Goal: Information Seeking & Learning: Check status

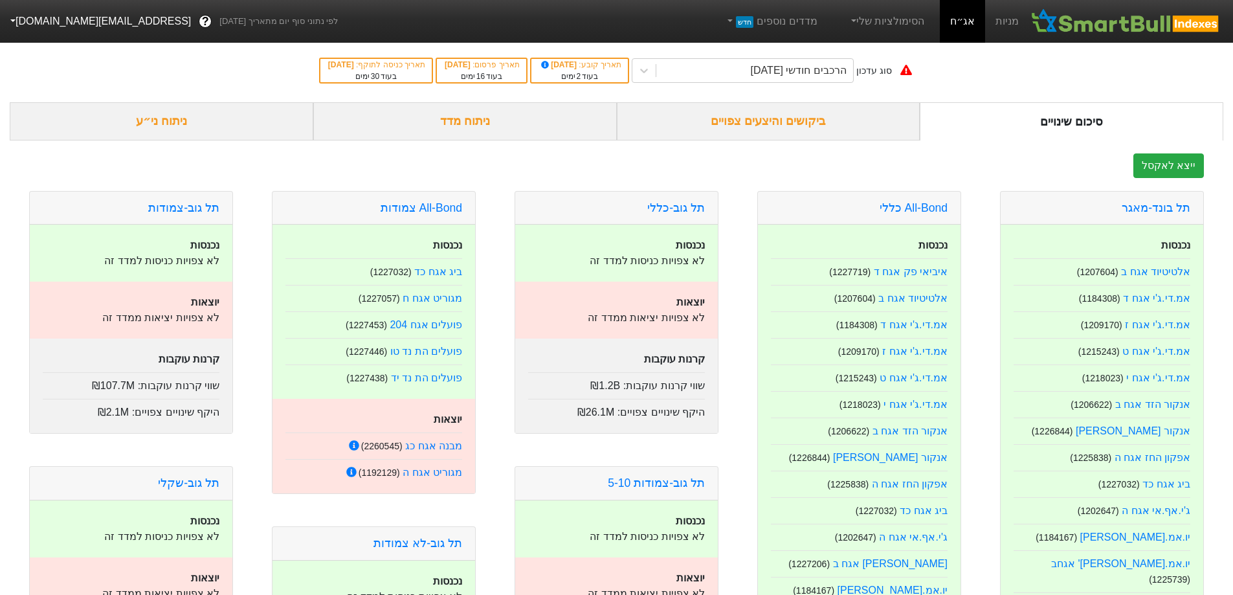
scroll to position [129, 0]
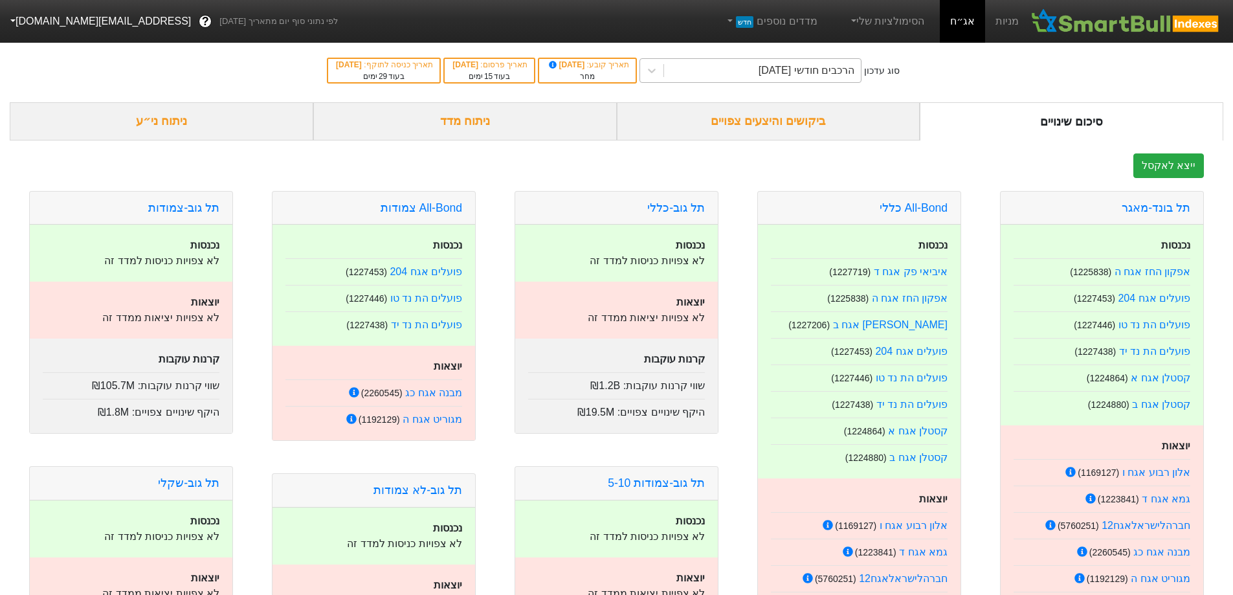
click at [803, 75] on div "הרכבים חודשי [DATE]" at bounding box center [807, 71] width 96 height 16
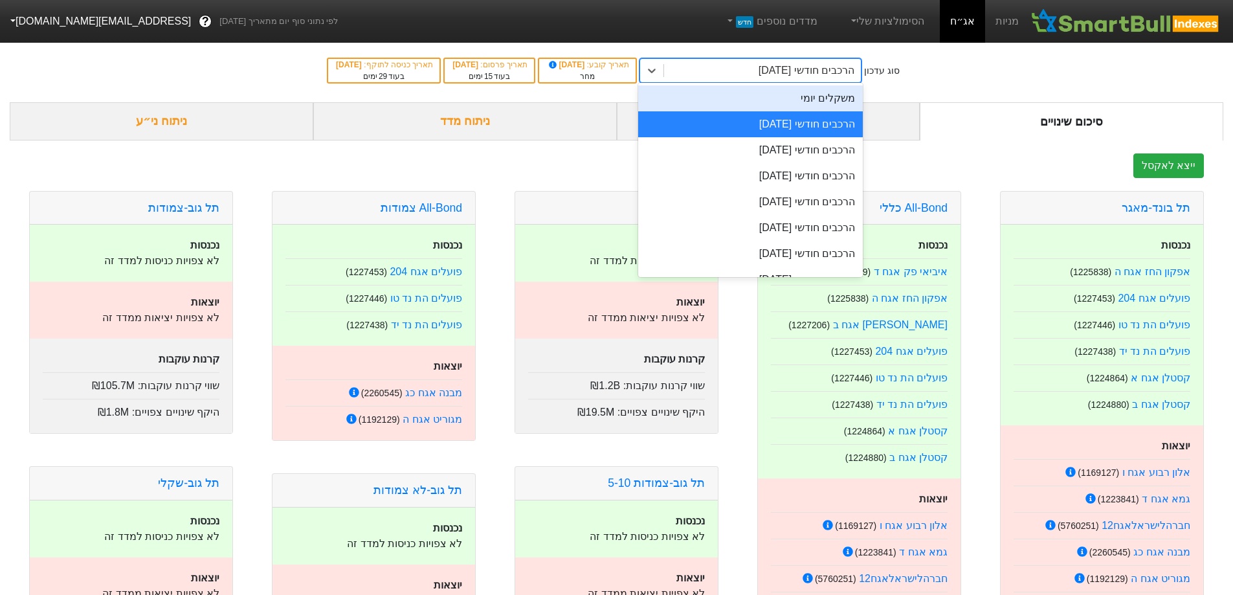
click at [810, 94] on div "משקלים יומי" at bounding box center [750, 98] width 225 height 26
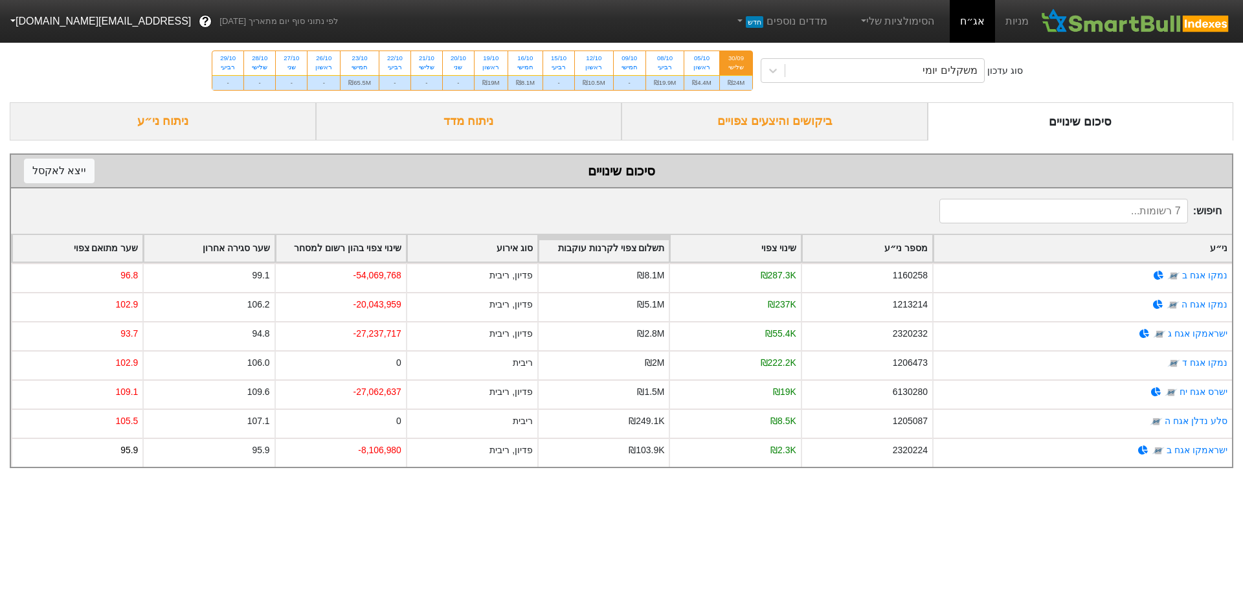
click at [857, 137] on div "ביקושים והיצעים צפויים" at bounding box center [775, 121] width 306 height 38
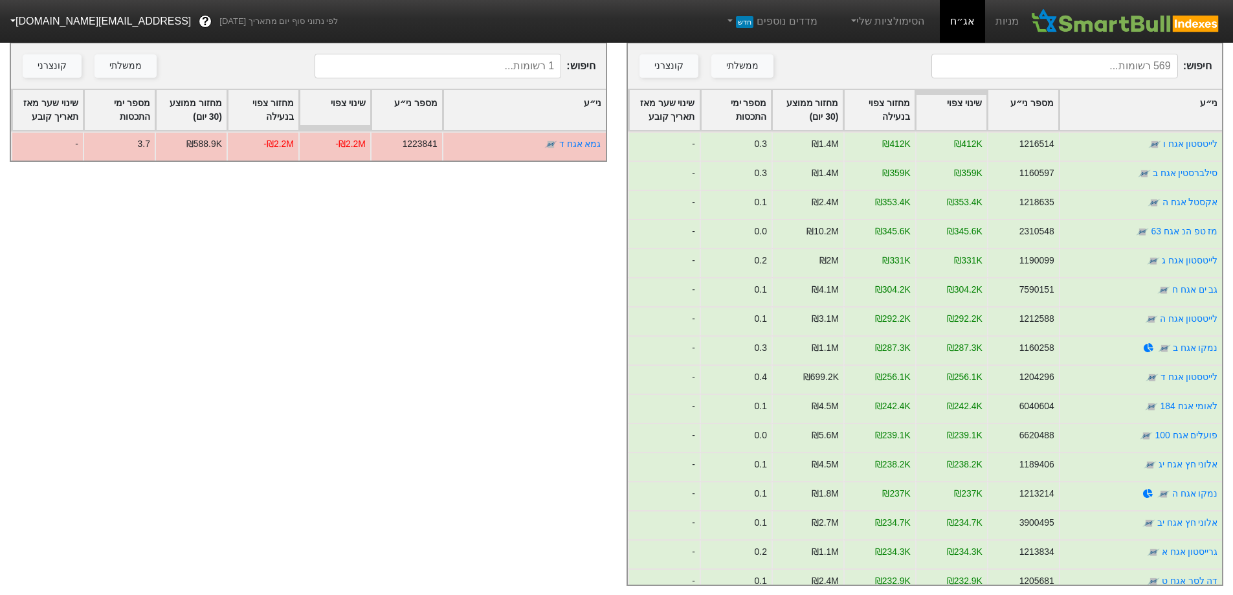
scroll to position [236, 0]
